Goal: Navigation & Orientation: Find specific page/section

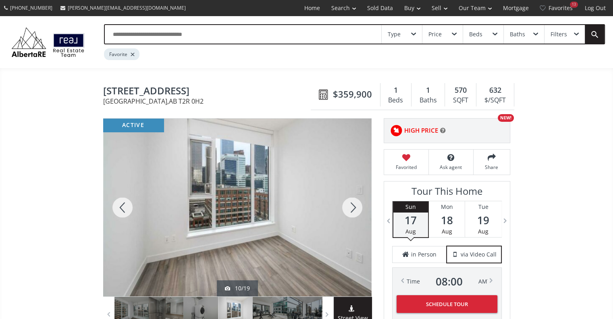
click at [351, 208] on div at bounding box center [352, 207] width 39 height 178
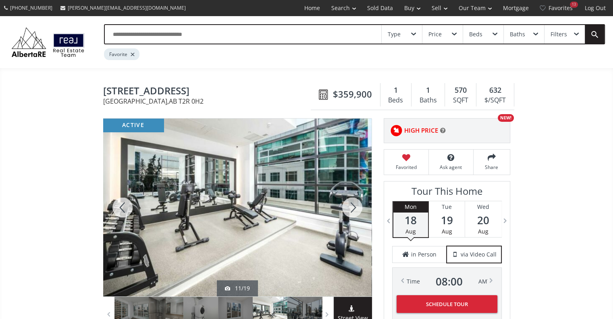
click at [351, 208] on div at bounding box center [352, 207] width 39 height 178
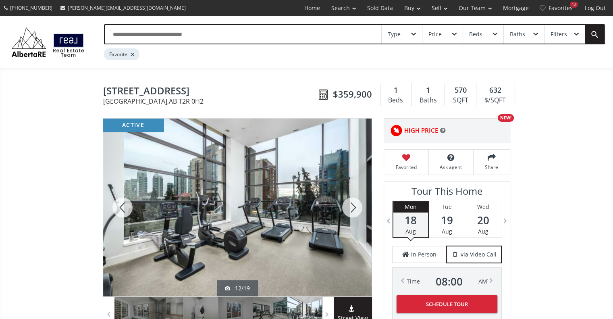
click at [351, 208] on div at bounding box center [352, 207] width 39 height 178
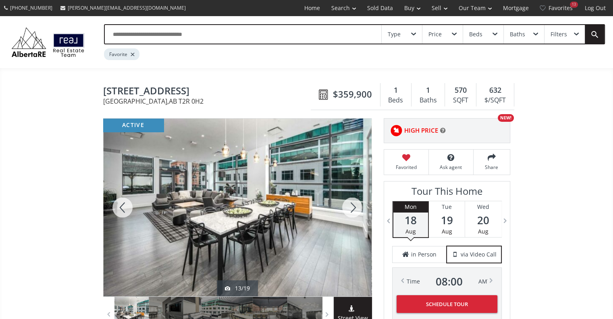
click at [351, 208] on div at bounding box center [352, 207] width 39 height 178
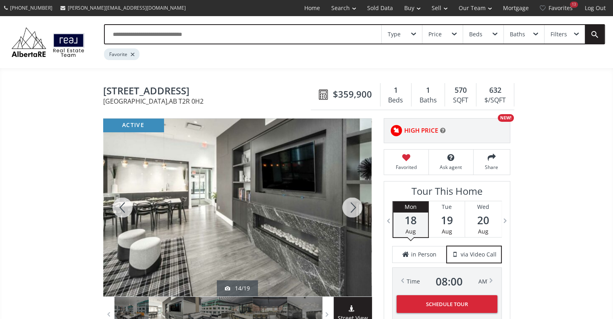
click at [351, 208] on div at bounding box center [352, 207] width 39 height 178
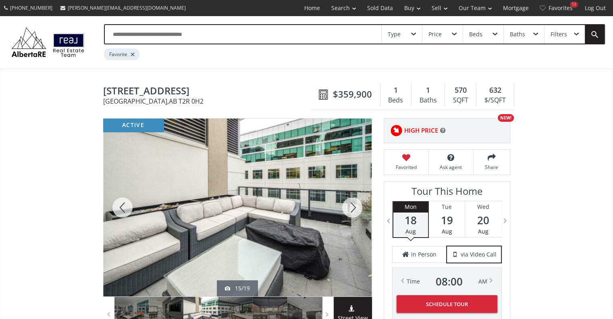
click at [351, 208] on div at bounding box center [352, 207] width 39 height 178
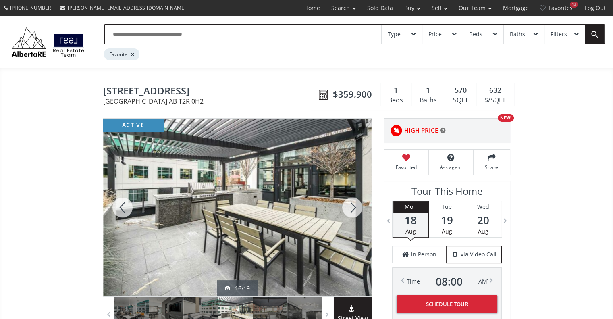
click at [351, 208] on div at bounding box center [352, 207] width 39 height 178
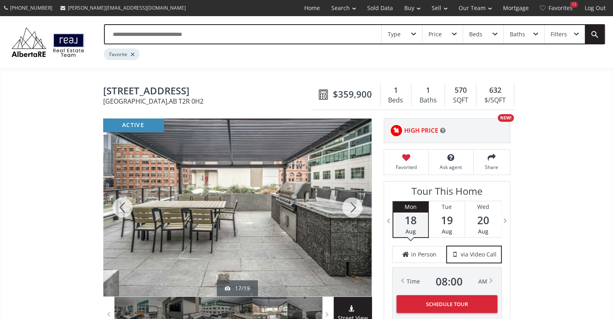
click at [351, 208] on div at bounding box center [352, 207] width 39 height 178
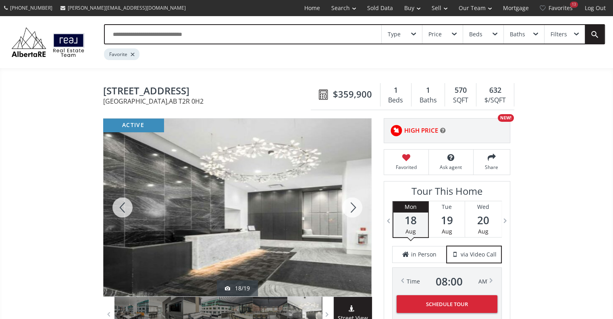
click at [351, 208] on div at bounding box center [352, 207] width 39 height 178
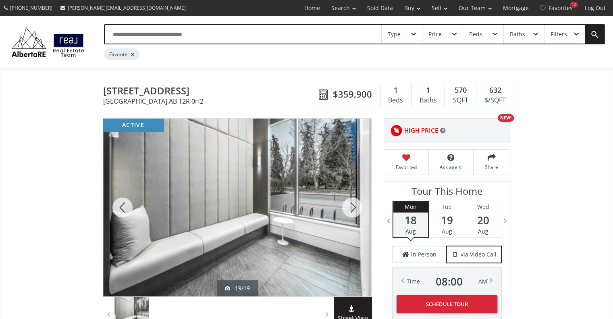
click at [351, 208] on div at bounding box center [352, 207] width 39 height 178
